Goal: Complete application form

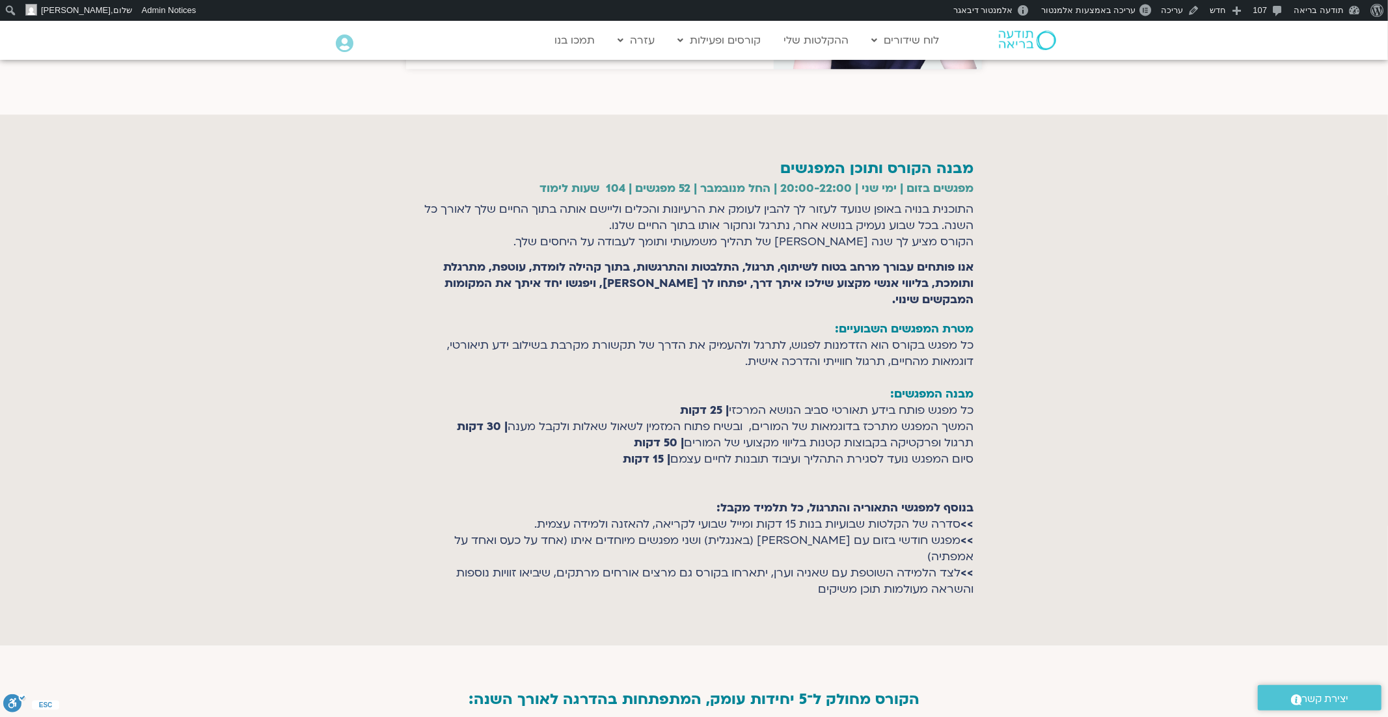
scroll to position [3123, 0]
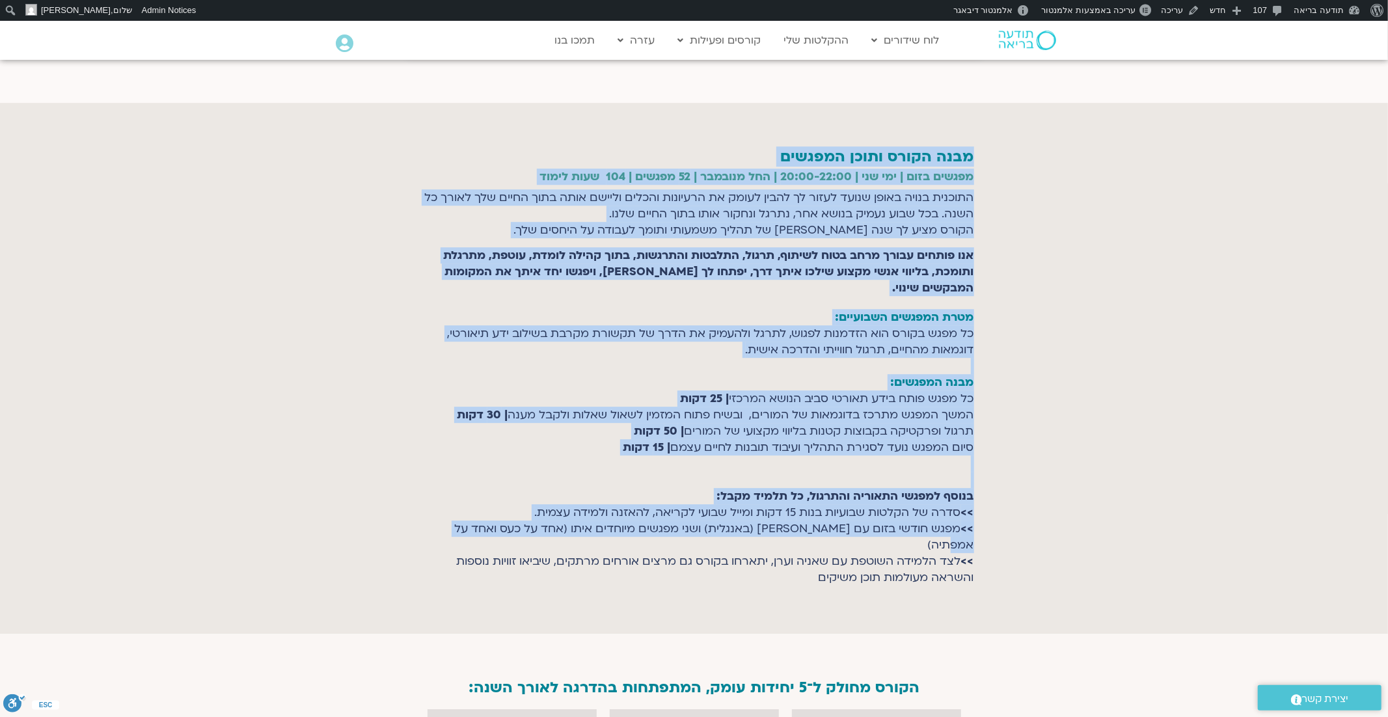
drag, startPoint x: 977, startPoint y: 142, endPoint x: 431, endPoint y: 476, distance: 640.7
click at [431, 476] on section "מבנה הקורס ותוכן המפגשים מפגשים בזום | ימי שני | 20:00-22:00 | החל מנובמבר | 52…" at bounding box center [694, 368] width 1388 height 531
copy section "מבנה הקורס ותוכן המפגשים מפגשים בזום | ימי שני | 20:00-22:00 | החל מנובמבר | 52…"
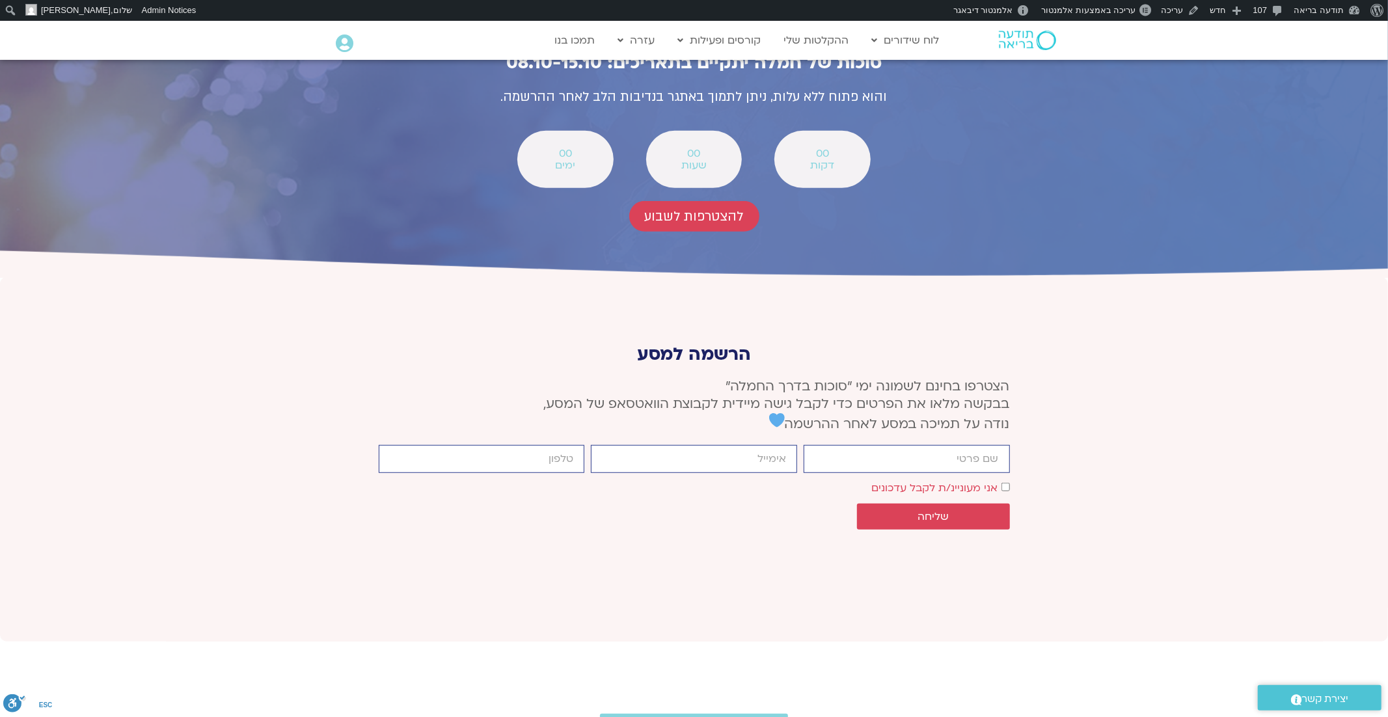
scroll to position [4680, 0]
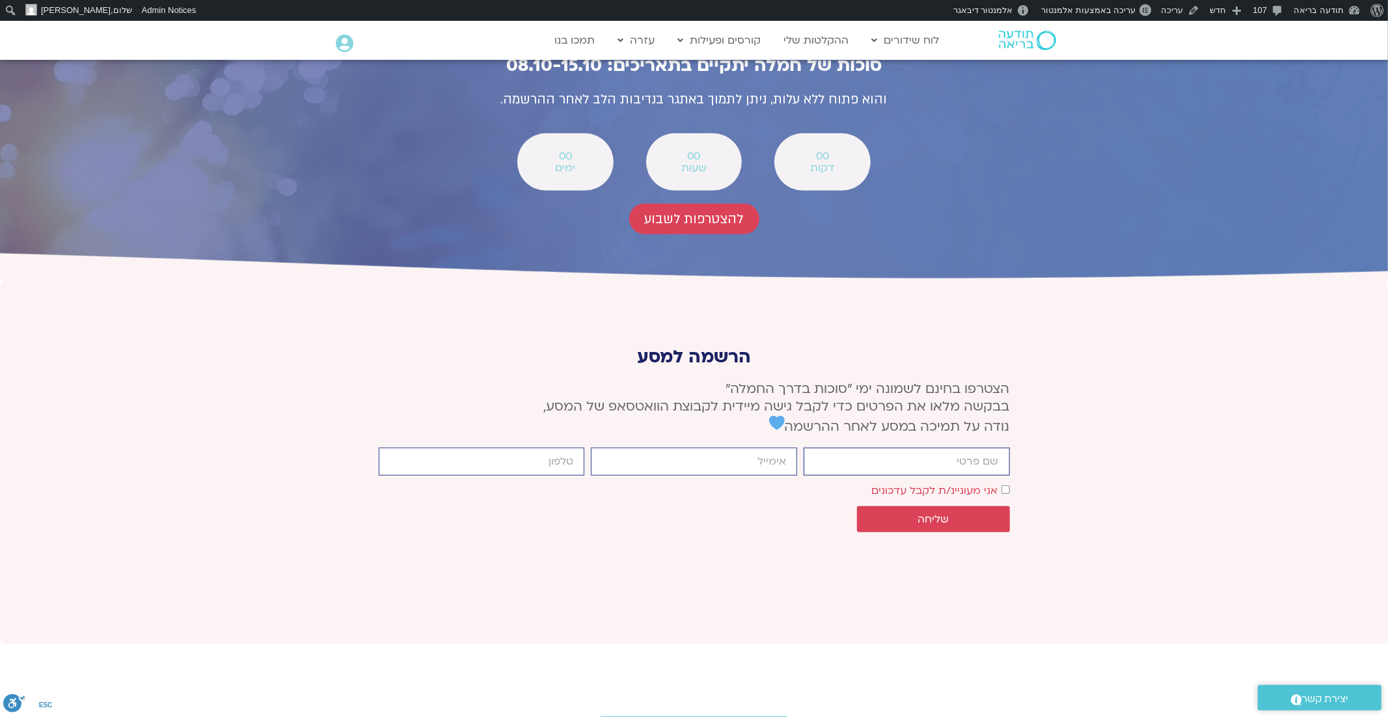
click at [958, 448] on input "firstname" at bounding box center [906, 462] width 206 height 28
click at [755, 448] on input "email" at bounding box center [694, 462] width 206 height 28
click at [924, 448] on input "firstname" at bounding box center [906, 462] width 206 height 28
type input "רונה"
click at [753, 448] on input "email" at bounding box center [694, 462] width 206 height 28
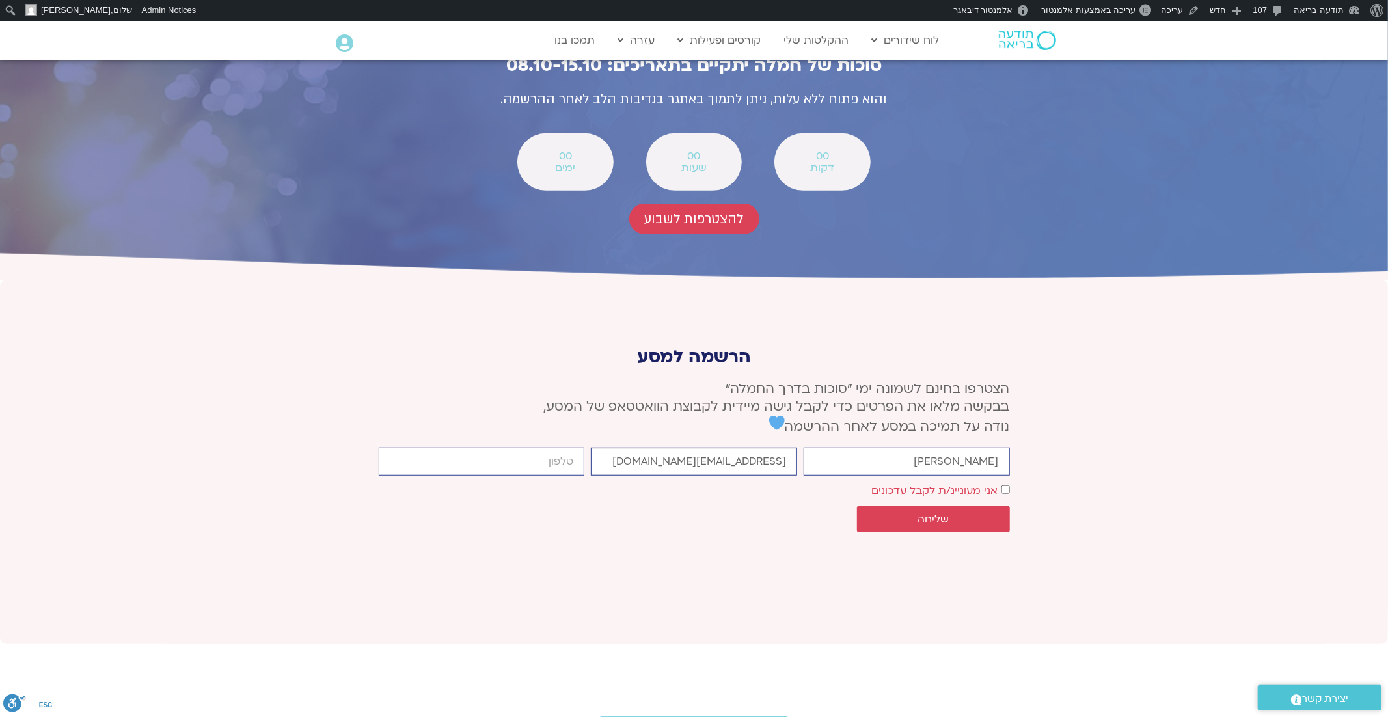
type input "ronapartok@gmail.com"
click at [559, 448] on input "cellphone" at bounding box center [482, 462] width 206 height 28
type input "0543232316"
click at [956, 513] on span "שליחה" at bounding box center [933, 519] width 122 height 12
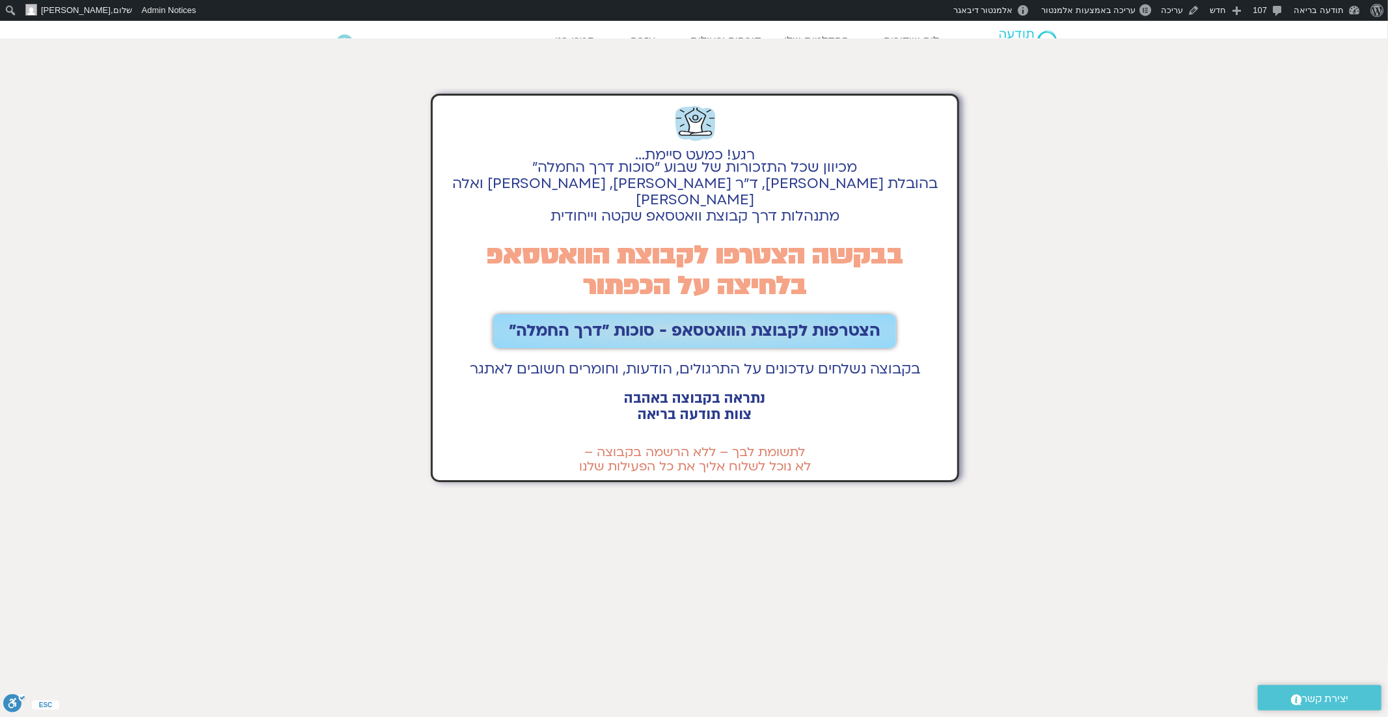
click at [739, 322] on span "הצטרפות לקבוצת הוואטסאפ - סוכות ״דרך החמלה״" at bounding box center [694, 331] width 371 height 18
